Goal: Check status: Check status

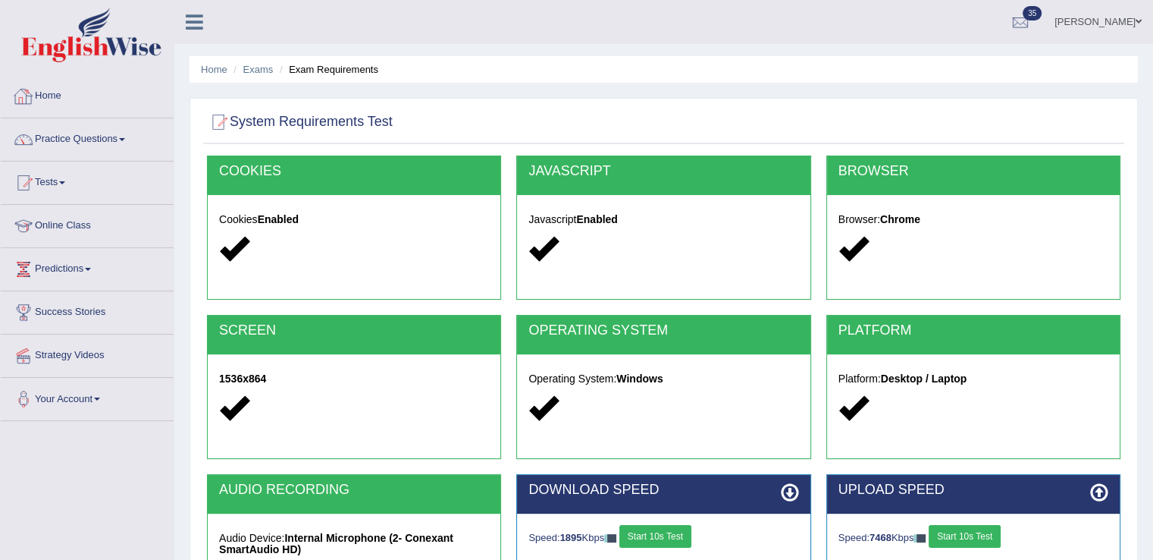
click at [76, 99] on link "Home" at bounding box center [87, 94] width 173 height 38
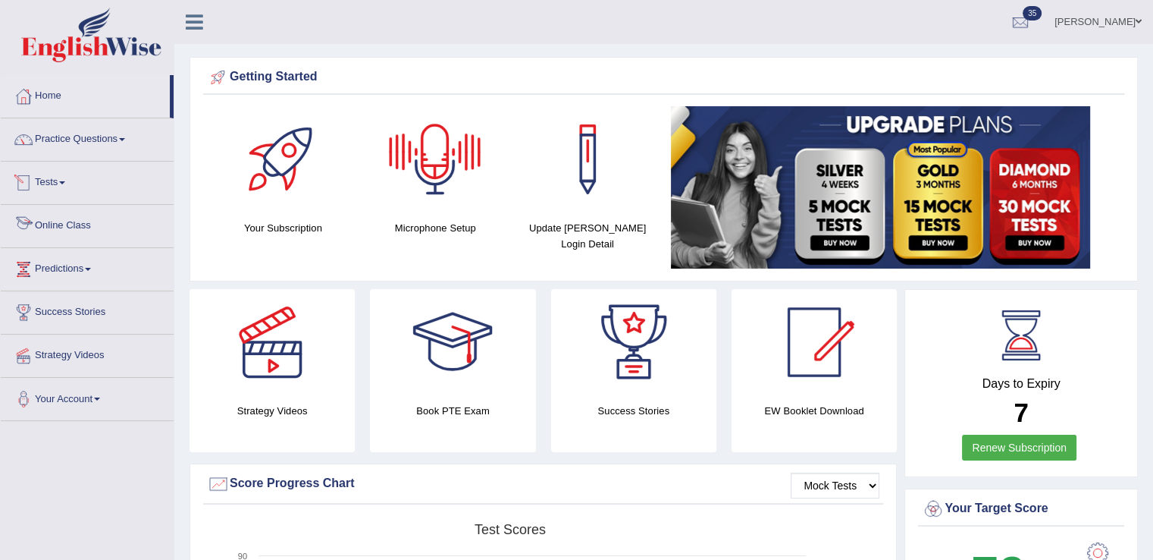
click at [49, 185] on link "Tests" at bounding box center [87, 180] width 173 height 38
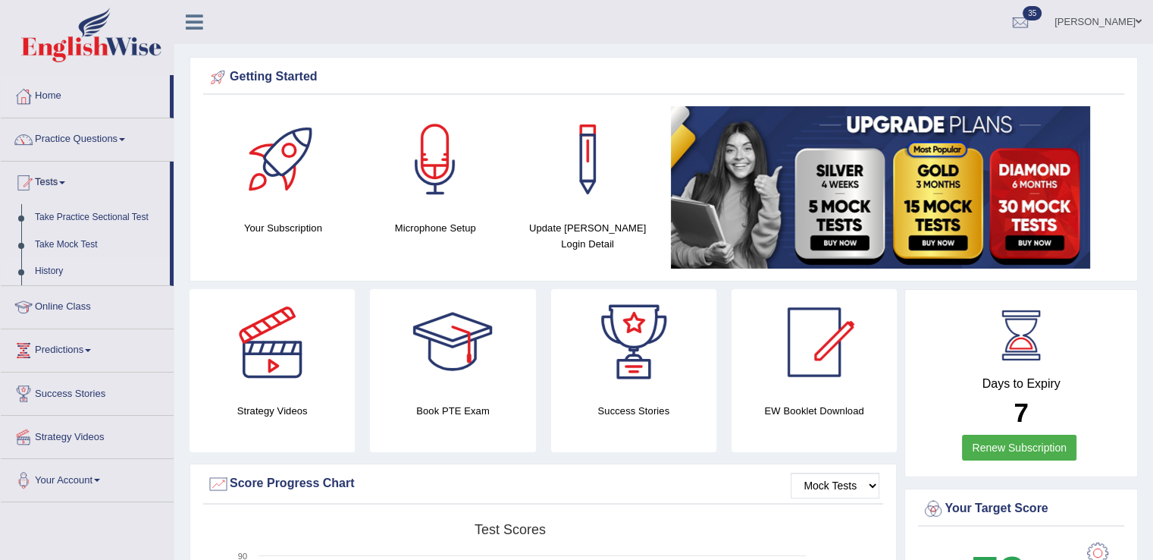
click at [42, 271] on link "History" at bounding box center [99, 271] width 142 height 27
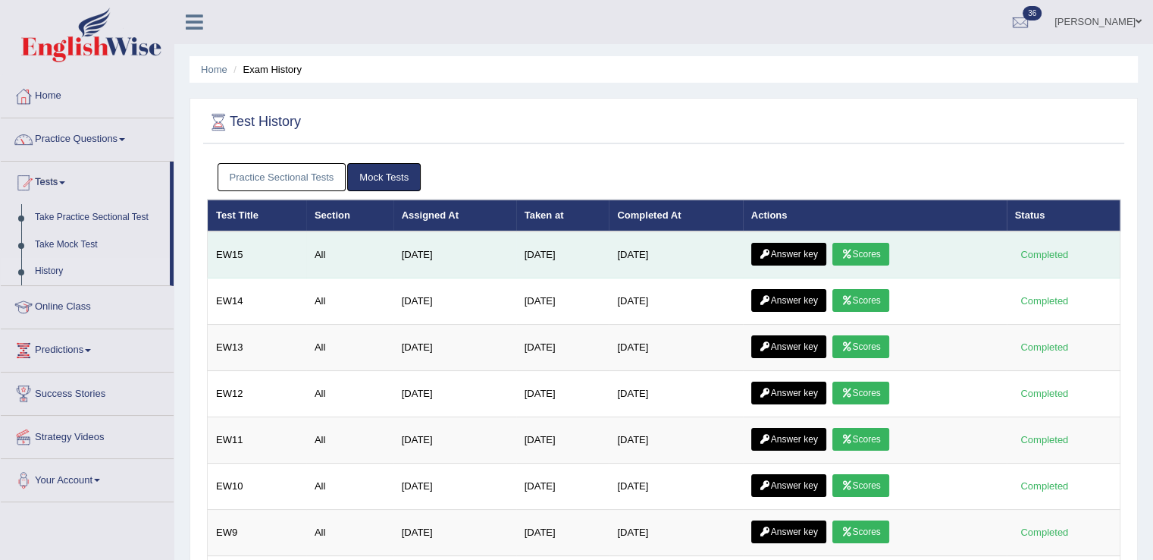
click at [885, 255] on link "Scores" at bounding box center [860, 254] width 56 height 23
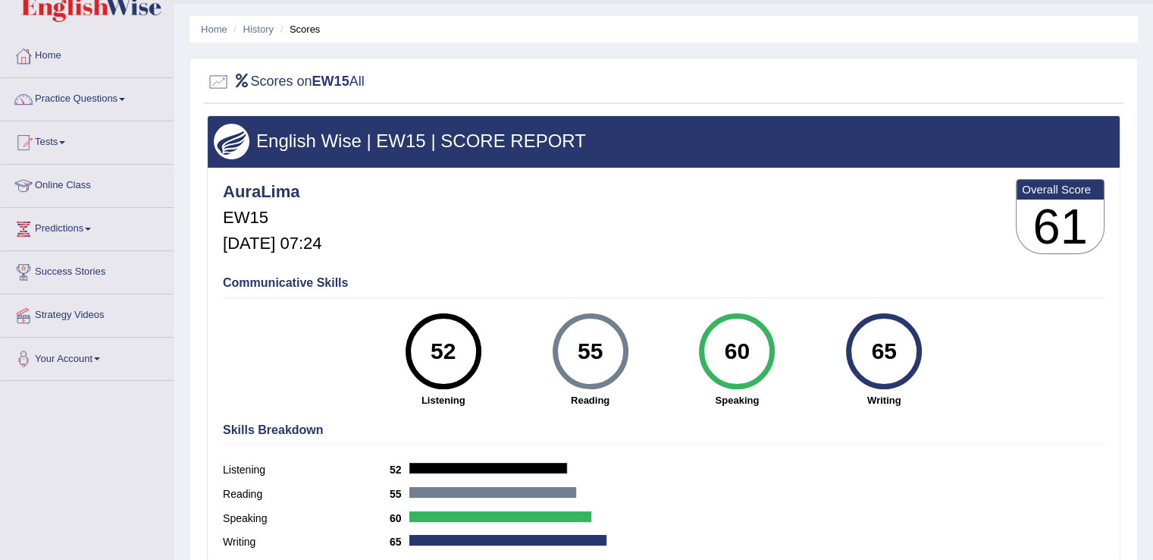
scroll to position [25, 0]
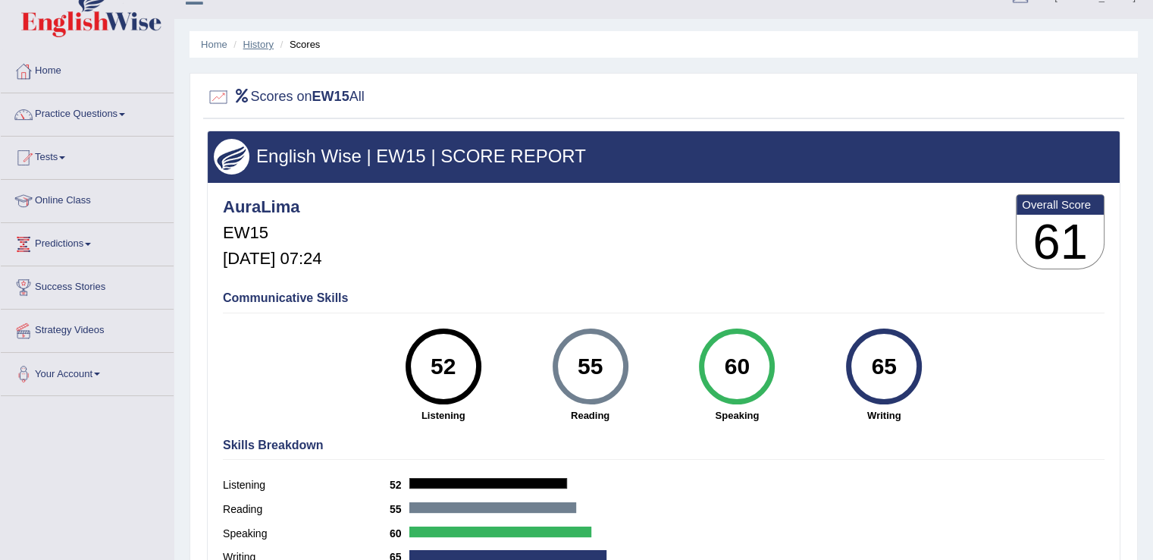
click at [256, 43] on link "History" at bounding box center [258, 44] width 30 height 11
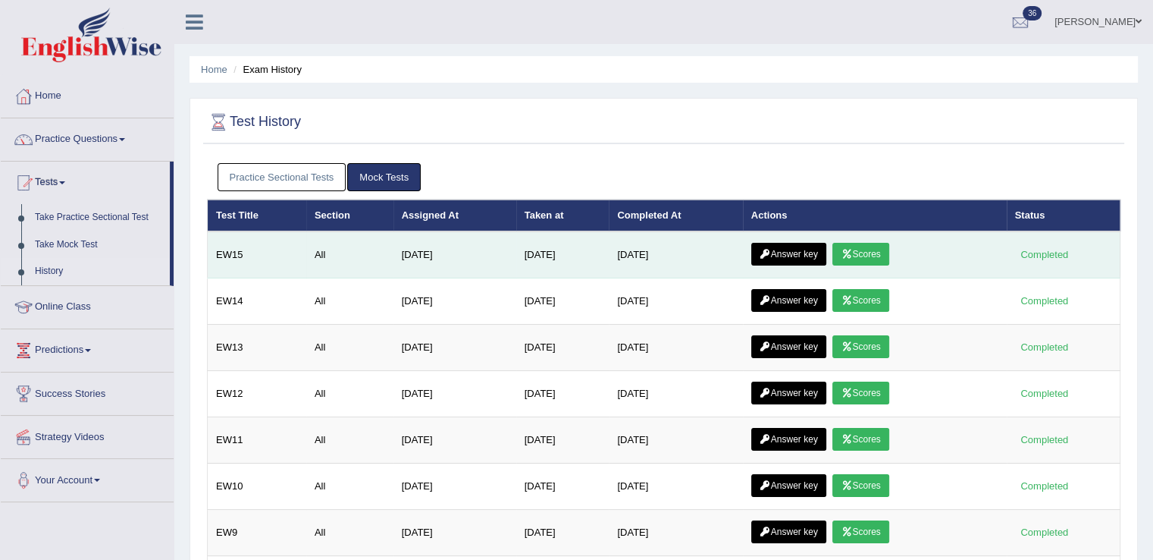
click at [784, 250] on link "Answer key" at bounding box center [788, 254] width 75 height 23
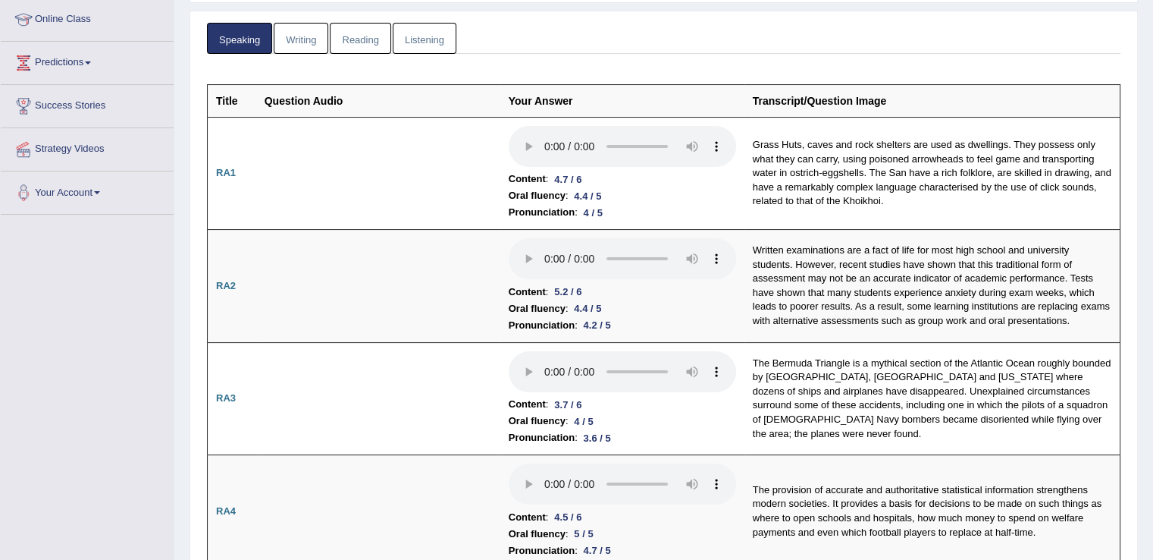
scroll to position [212, 0]
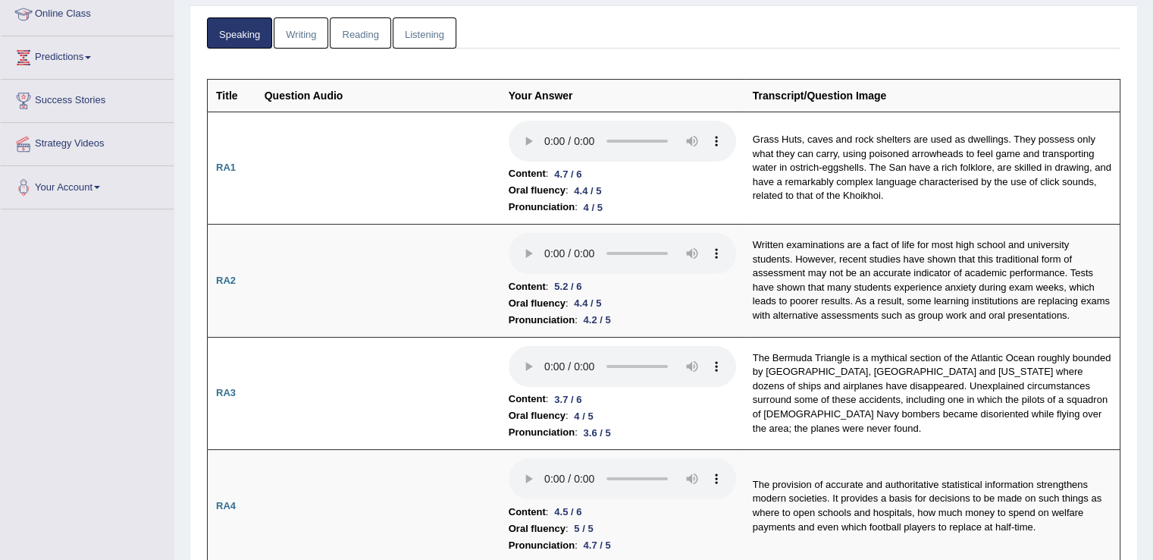
drag, startPoint x: 1162, startPoint y: 49, endPoint x: 1162, endPoint y: 71, distance: 22.0
click at [1152, 71] on html "Toggle navigation Home Practice Questions Speaking Practice Read Aloud Repeat S…" at bounding box center [576, 68] width 1153 height 560
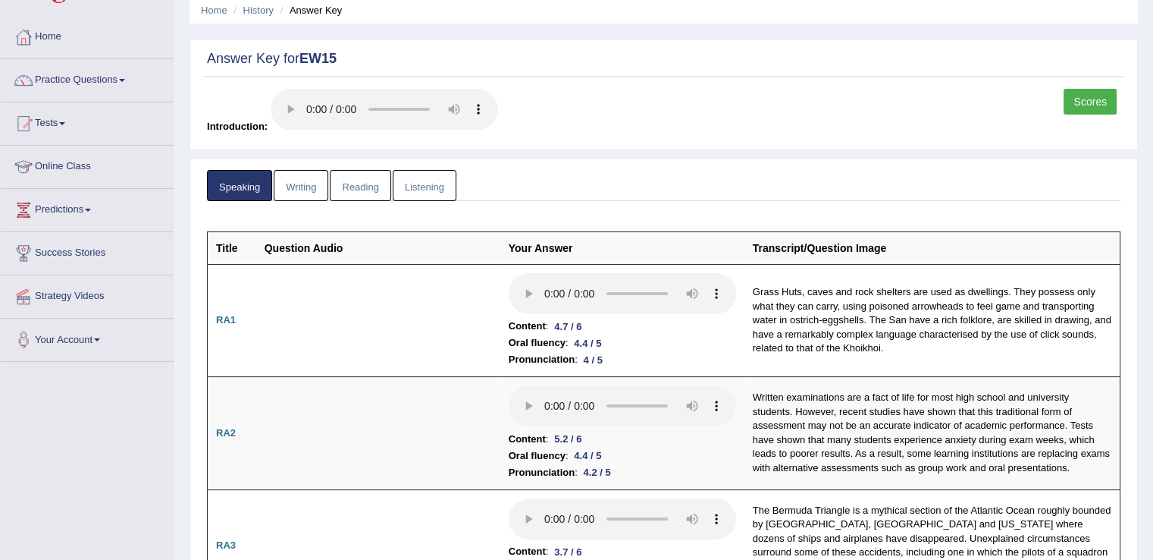
scroll to position [53, 0]
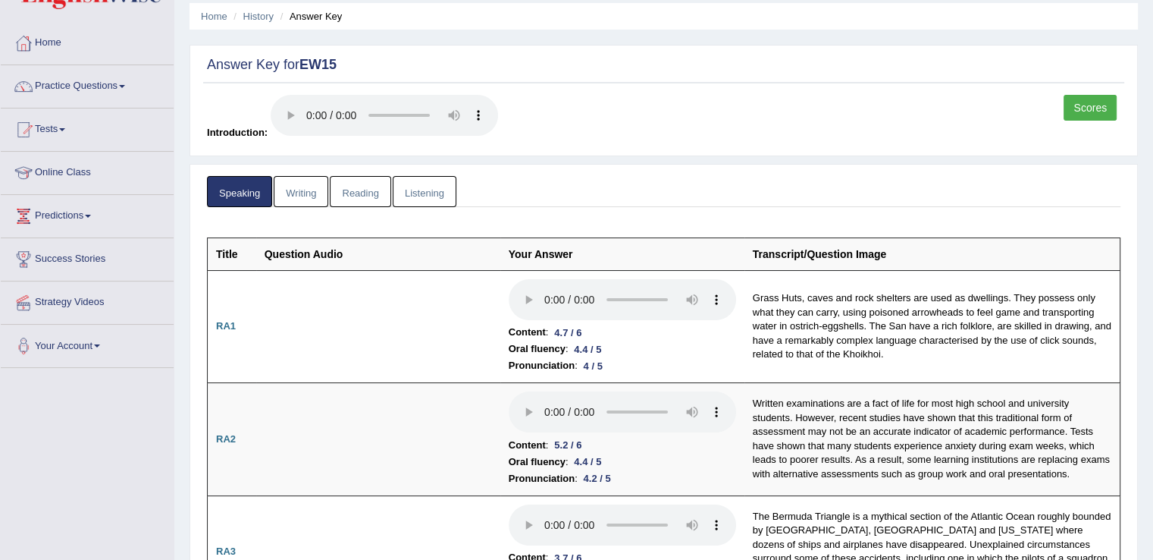
click at [286, 199] on link "Writing" at bounding box center [301, 191] width 55 height 31
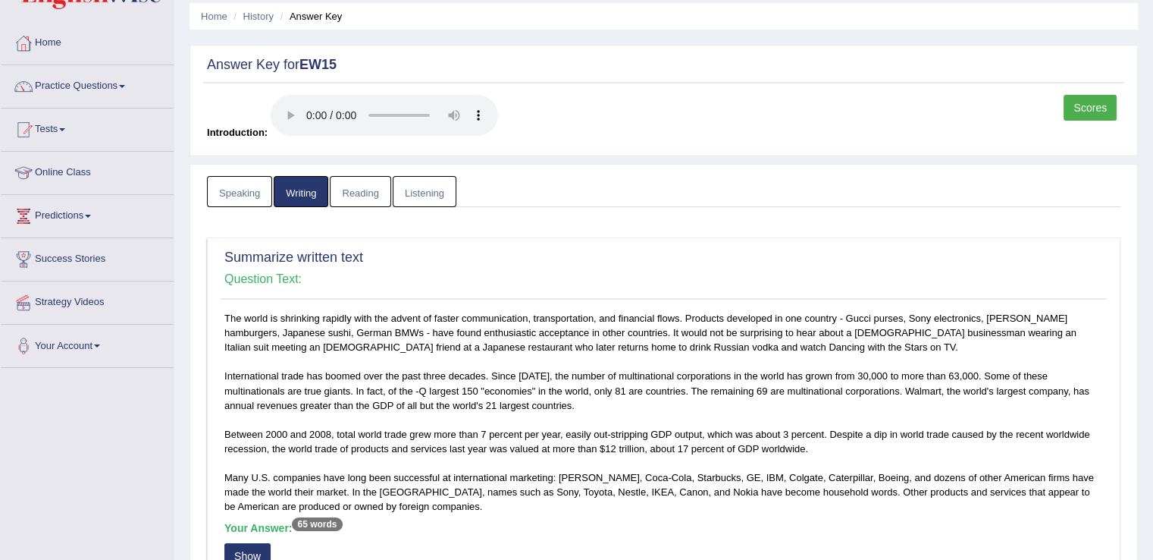
click at [249, 191] on link "Speaking" at bounding box center [239, 191] width 65 height 31
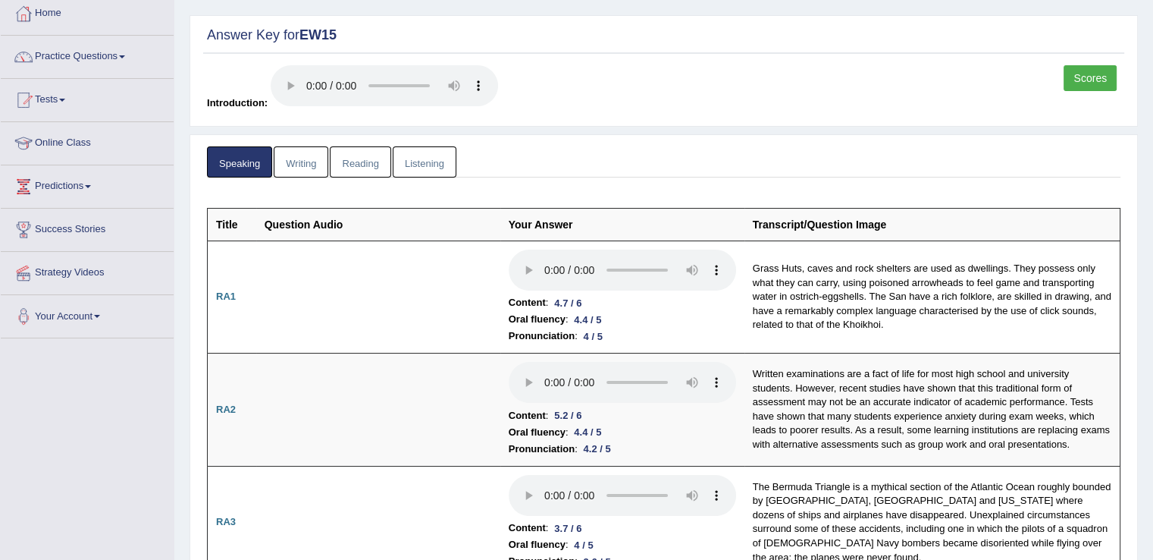
scroll to position [0, 0]
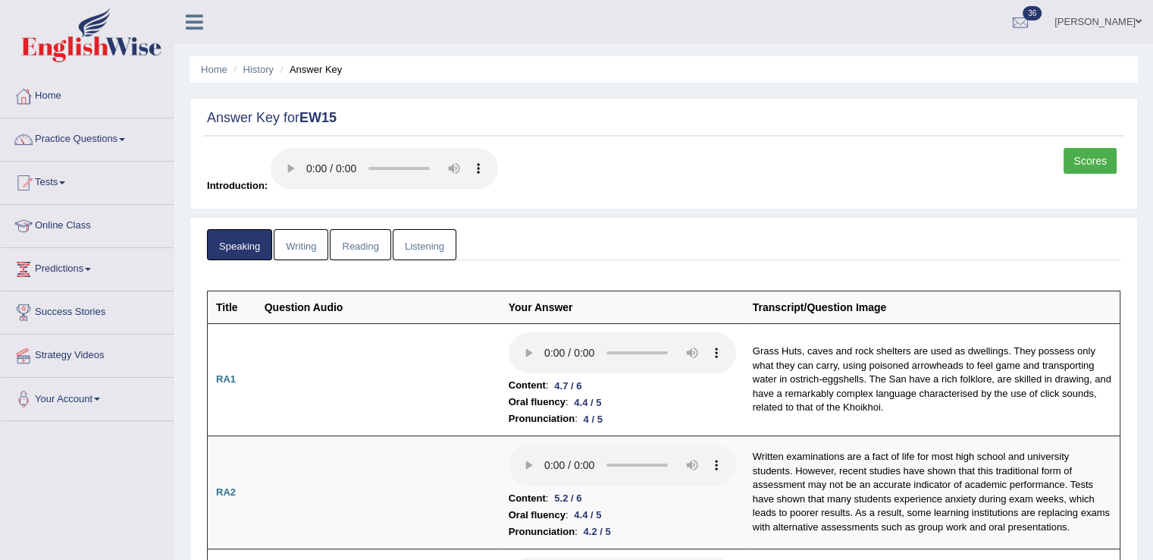
click at [290, 252] on link "Writing" at bounding box center [301, 244] width 55 height 31
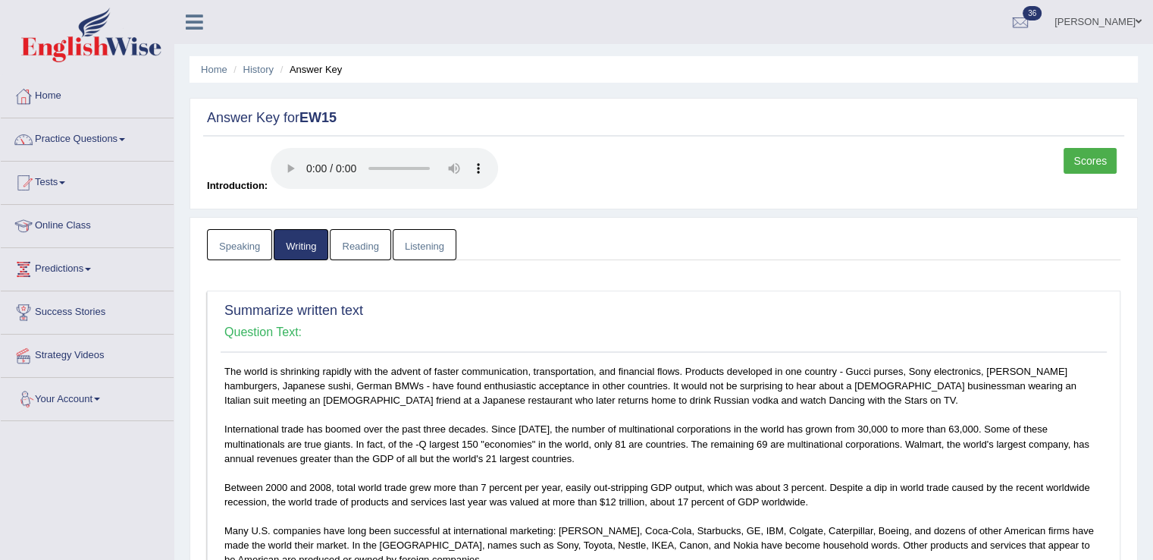
click at [349, 253] on link "Reading" at bounding box center [360, 244] width 61 height 31
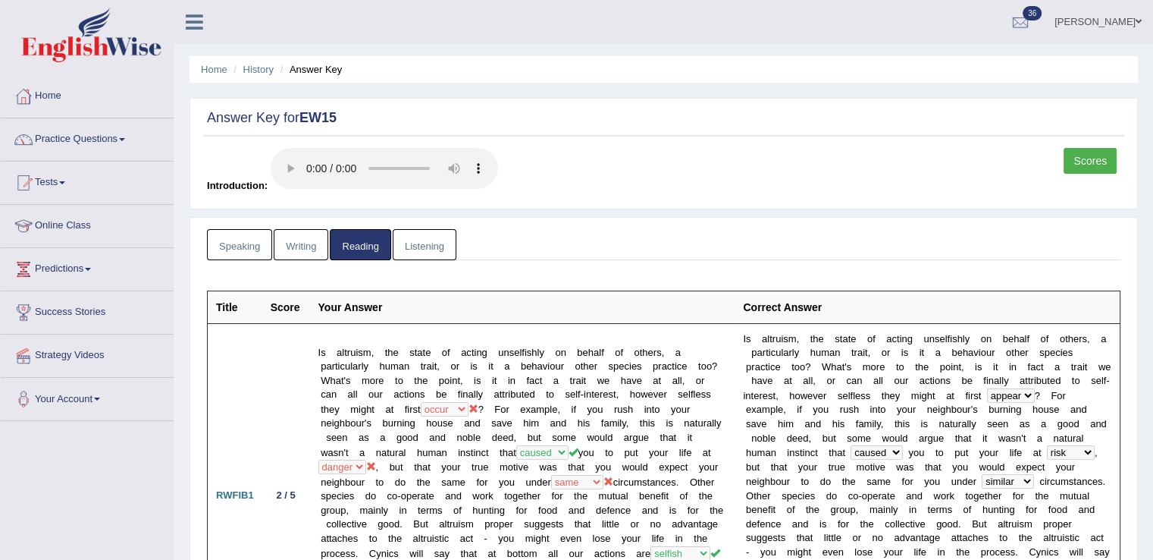
click at [434, 246] on link "Listening" at bounding box center [425, 244] width 64 height 31
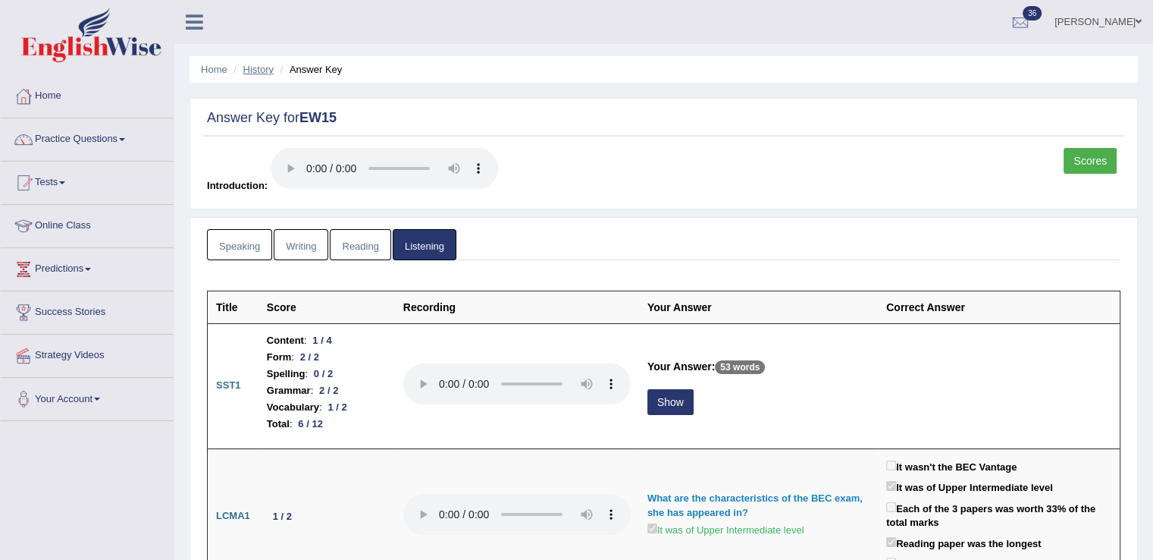
click at [252, 66] on link "History" at bounding box center [258, 69] width 30 height 11
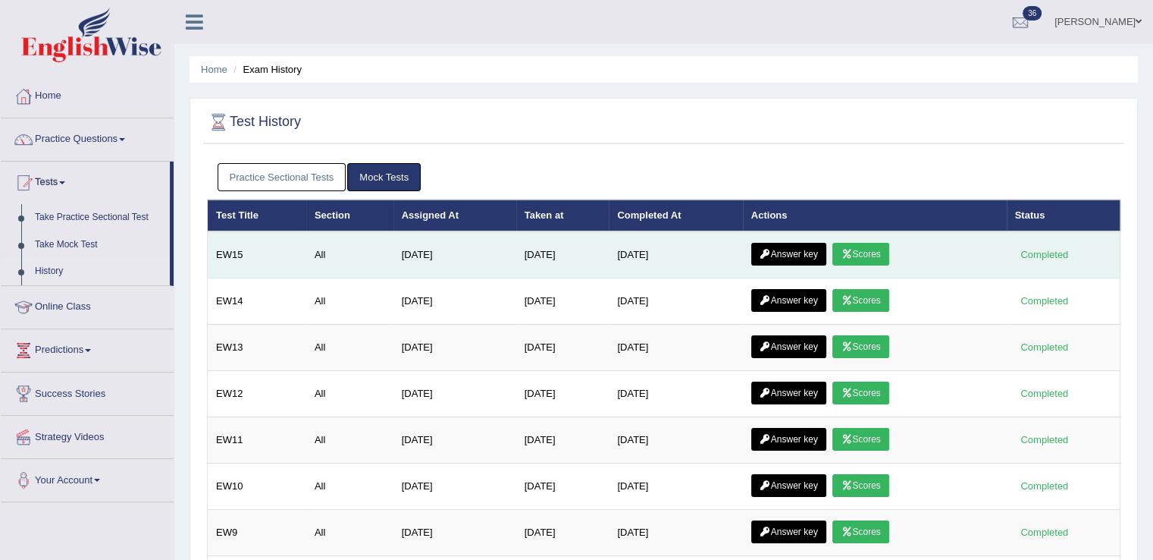
click at [872, 251] on link "Scores" at bounding box center [860, 254] width 56 height 23
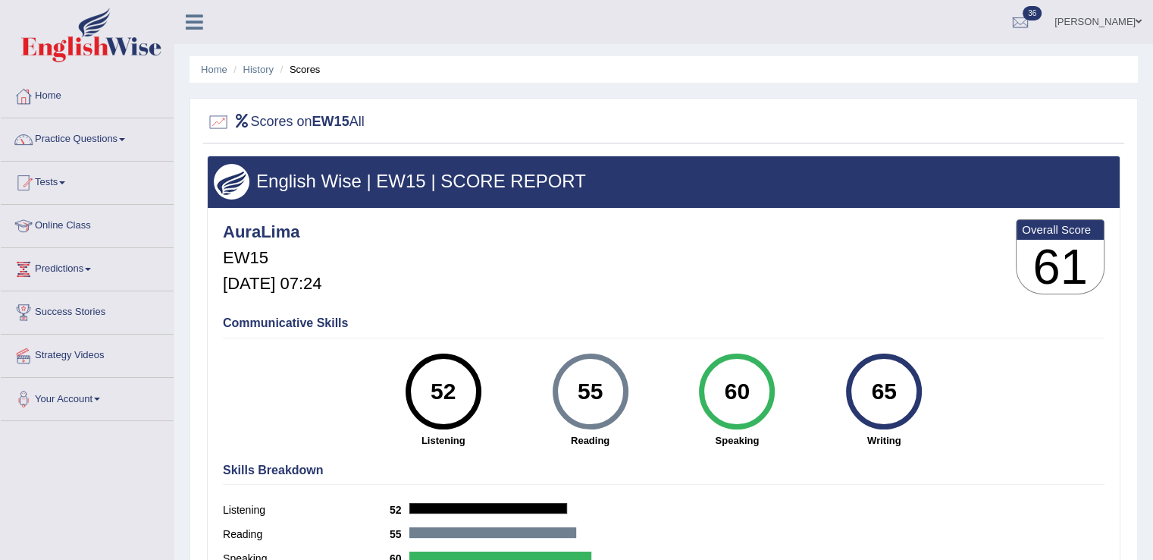
scroll to position [74, 0]
